Goal: Task Accomplishment & Management: Use online tool/utility

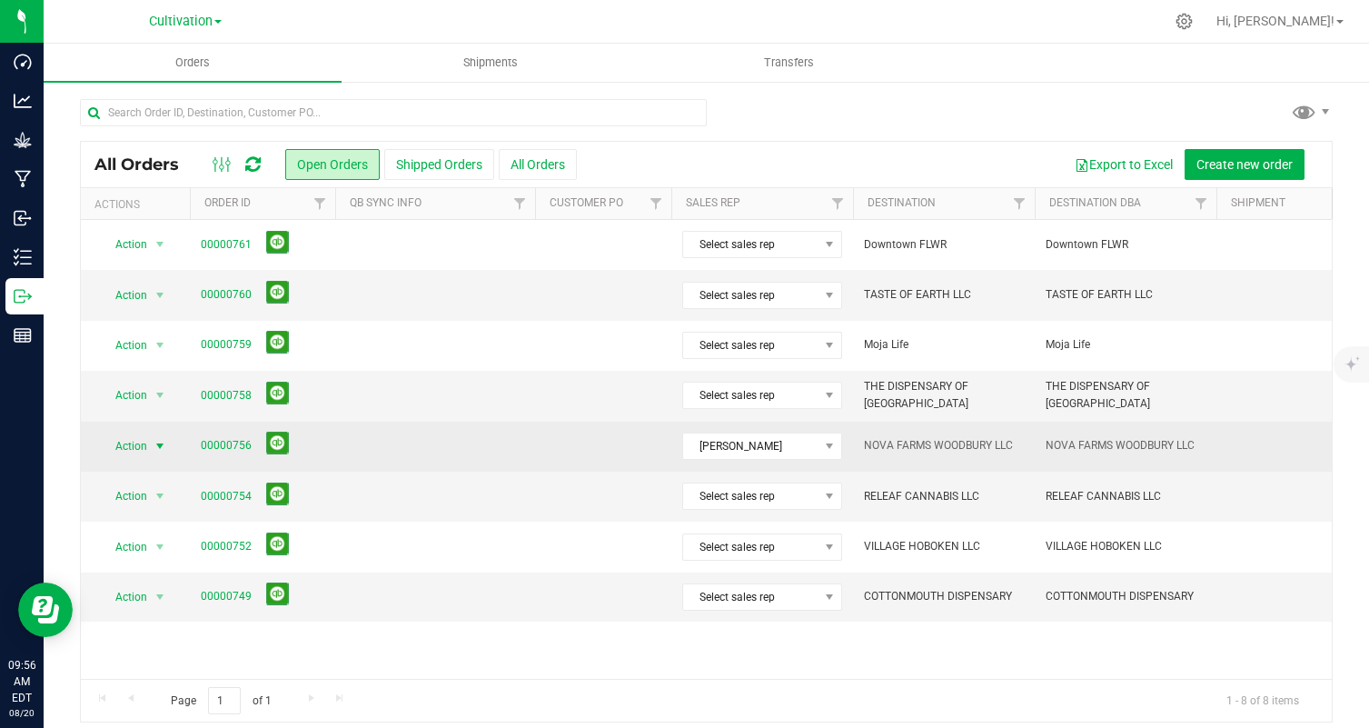
click at [138, 443] on span "Action" at bounding box center [123, 445] width 49 height 25
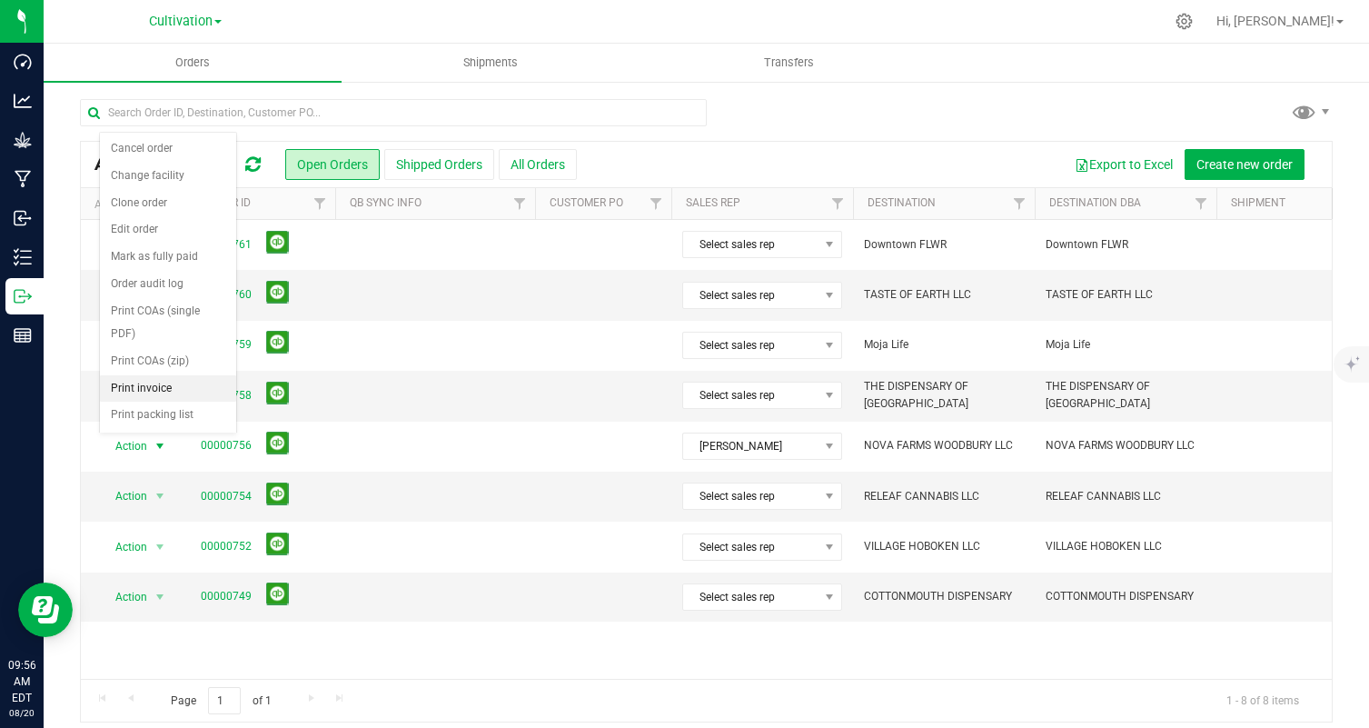
click at [164, 391] on li "Print invoice" at bounding box center [168, 388] width 136 height 27
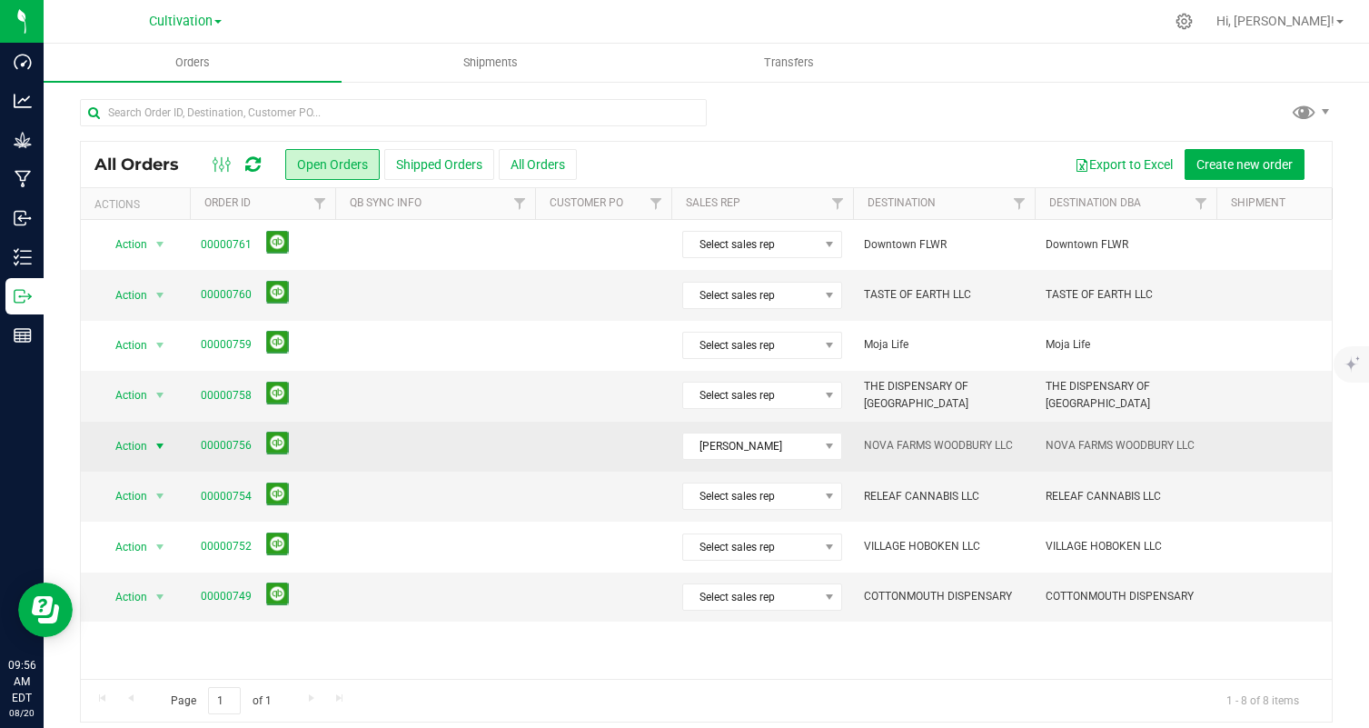
click at [144, 442] on span "Action" at bounding box center [123, 445] width 49 height 25
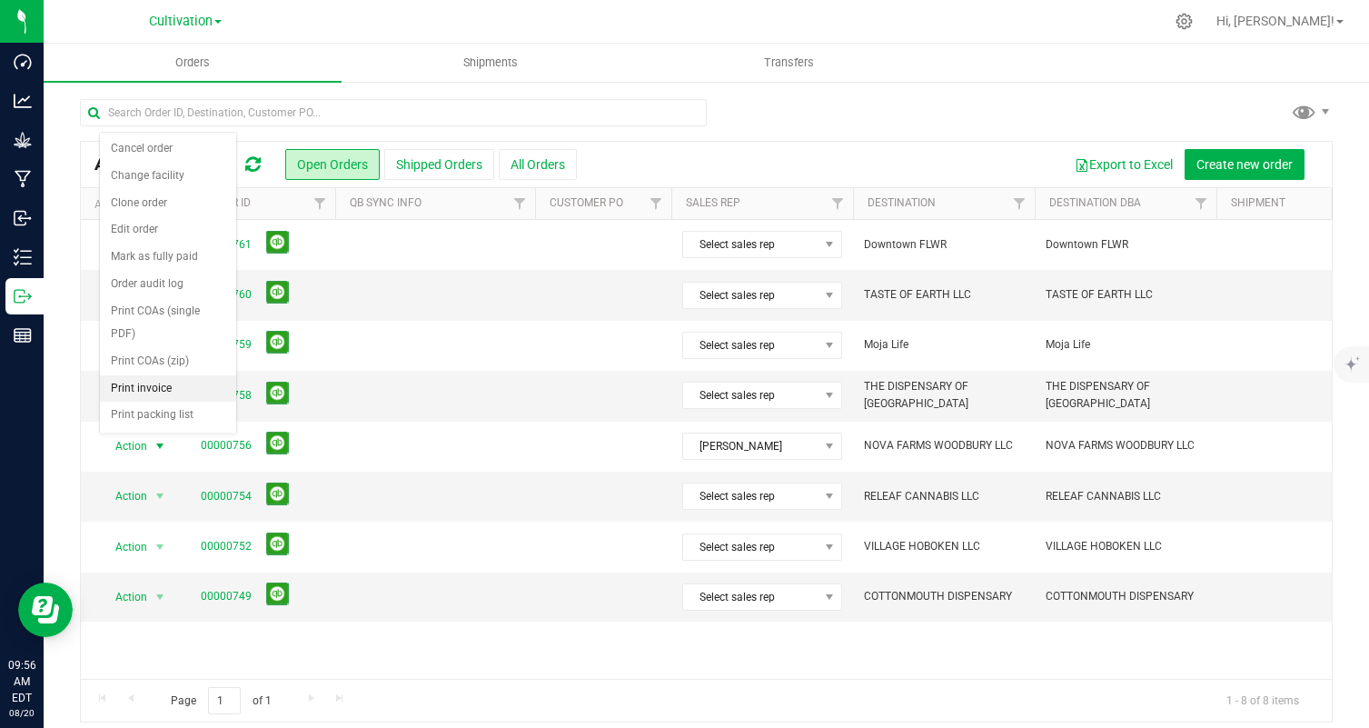
click at [158, 382] on li "Print invoice" at bounding box center [168, 388] width 136 height 27
click at [178, 22] on span "Cultivation" at bounding box center [181, 22] width 64 height 16
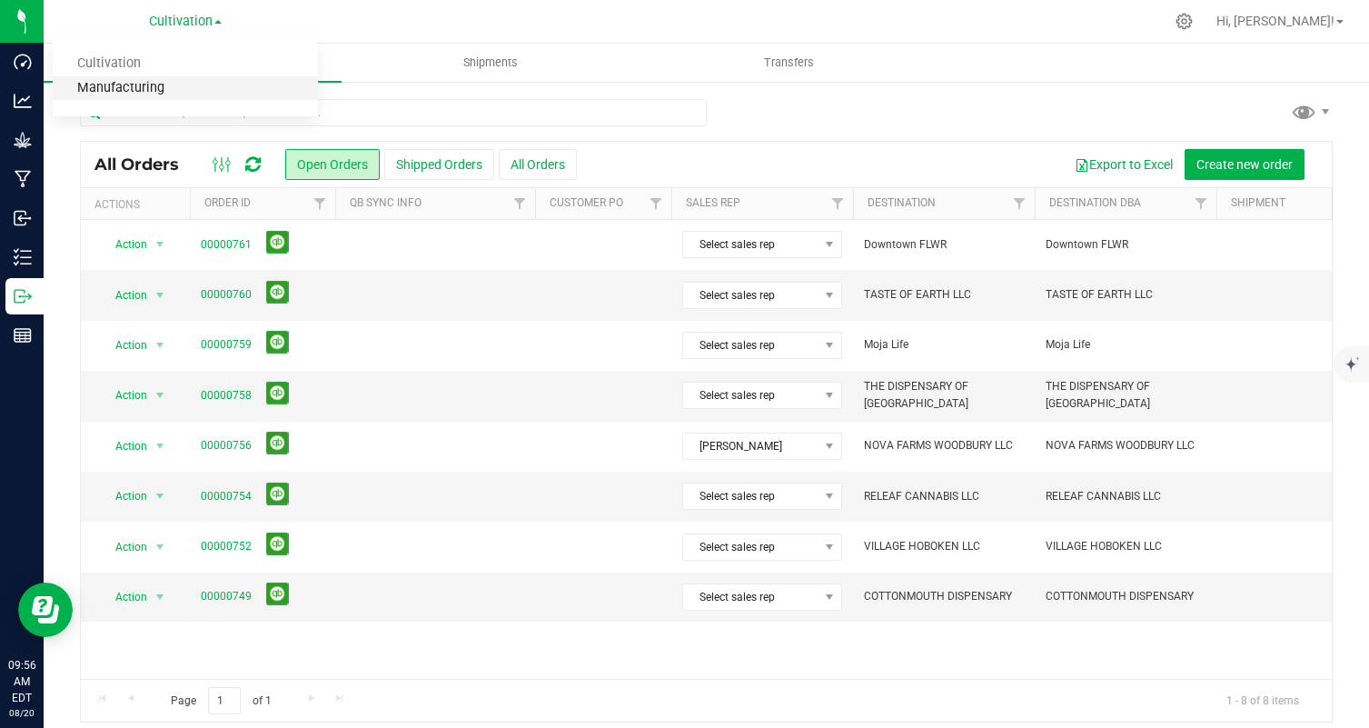
click at [185, 86] on link "Manufacturing" at bounding box center [185, 88] width 265 height 25
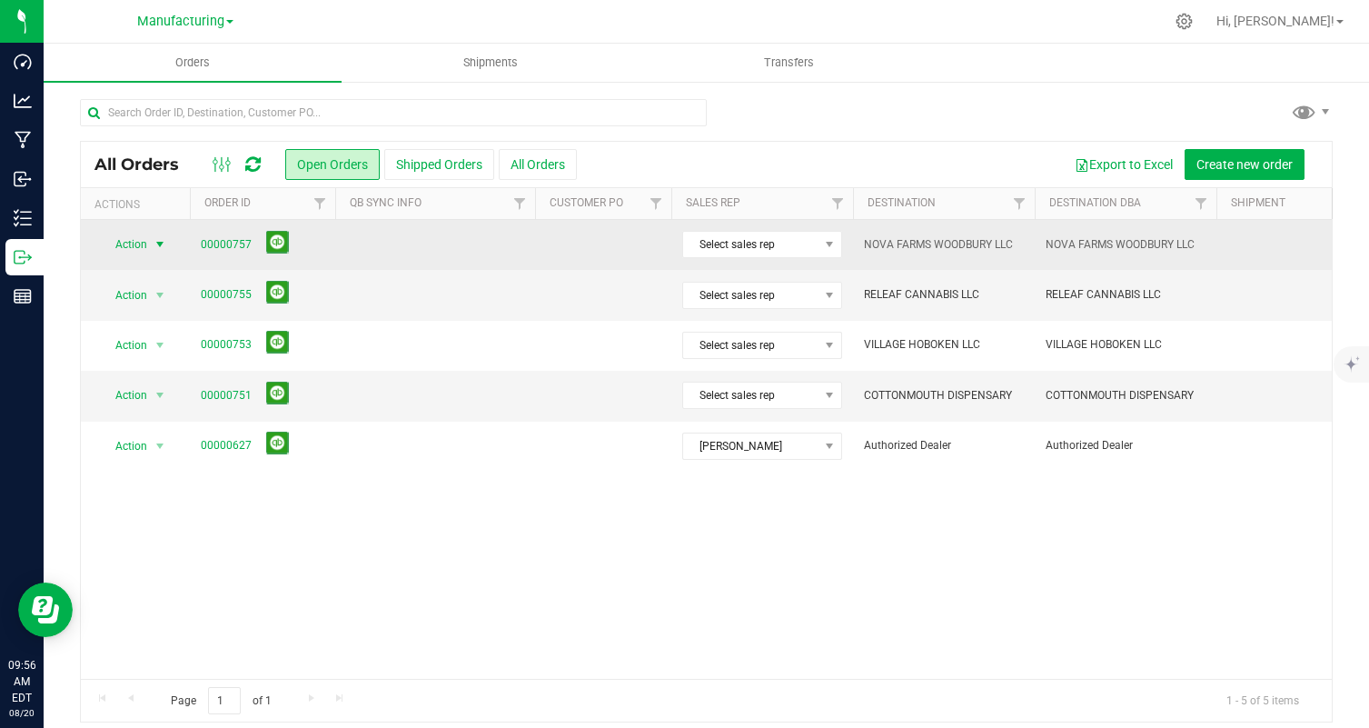
click at [138, 251] on span "Action" at bounding box center [123, 244] width 49 height 25
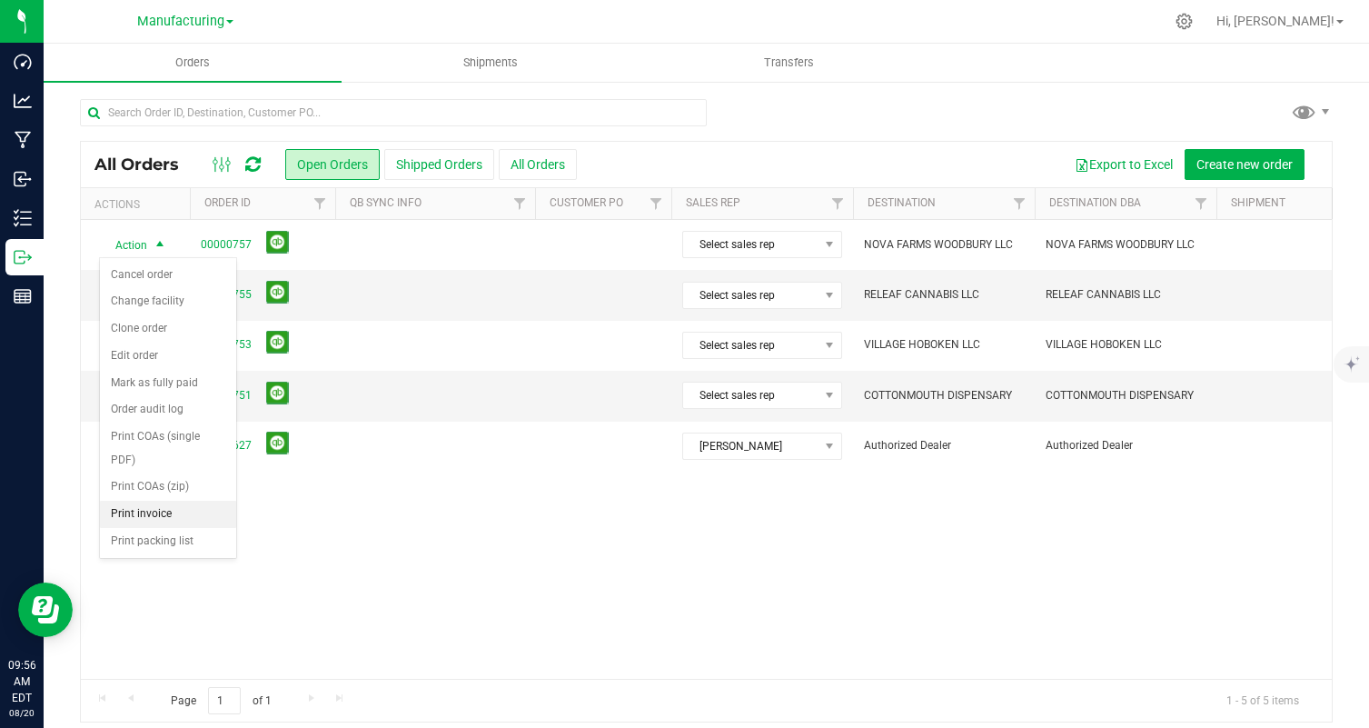
click at [154, 517] on li "Print invoice" at bounding box center [168, 514] width 136 height 27
